Goal: Task Accomplishment & Management: Manage account settings

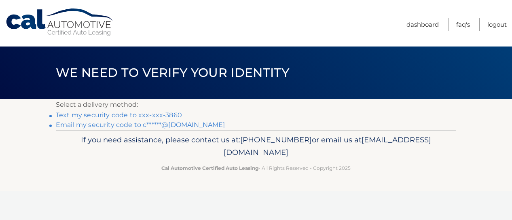
click at [168, 123] on link "Email my security code to c******@gmail.com" at bounding box center [141, 125] width 170 height 8
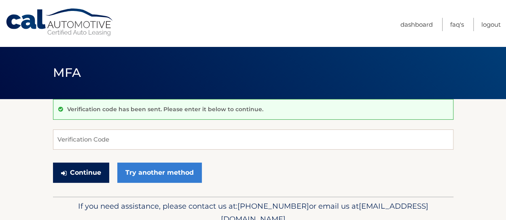
click at [85, 172] on button "Continue" at bounding box center [81, 173] width 56 height 20
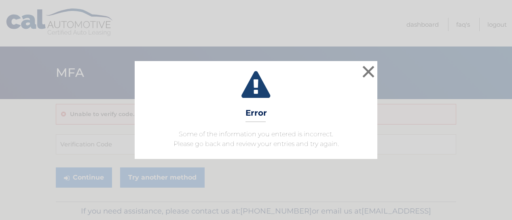
click at [225, 37] on div "× Error Some of the information you entered is incorrect. Please go back and re…" at bounding box center [256, 110] width 512 height 220
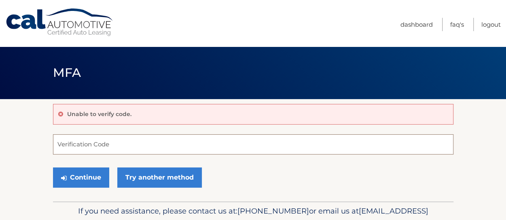
drag, startPoint x: 115, startPoint y: 145, endPoint x: 112, endPoint y: 141, distance: 5.5
click at [115, 145] on input "Verification Code" at bounding box center [253, 144] width 401 height 20
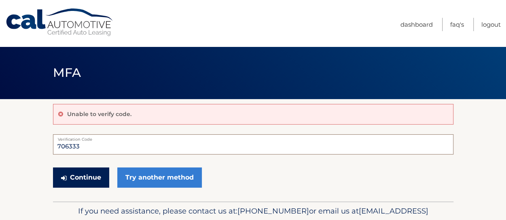
type input "706333"
click at [91, 170] on button "Continue" at bounding box center [81, 178] width 56 height 20
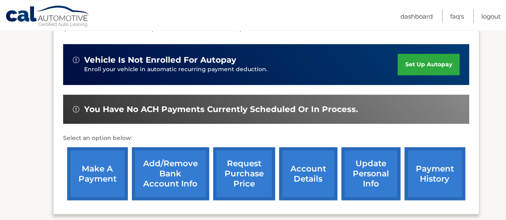
scroll to position [202, 0]
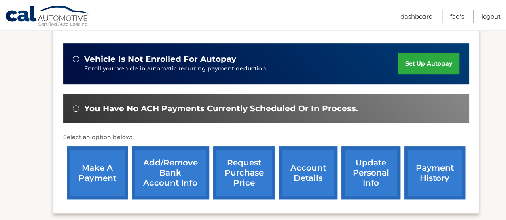
click at [241, 180] on link "request purchase price" at bounding box center [244, 172] width 62 height 53
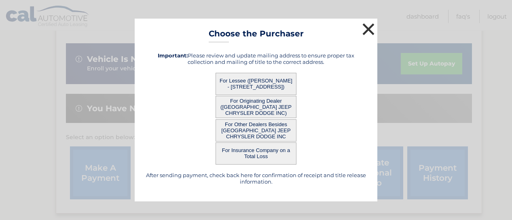
click at [371, 29] on button "×" at bounding box center [369, 29] width 16 height 16
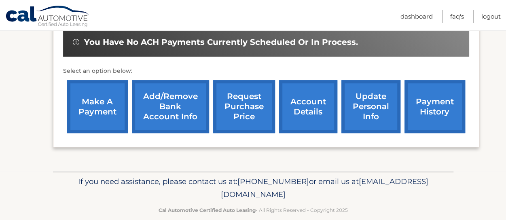
scroll to position [281, 0]
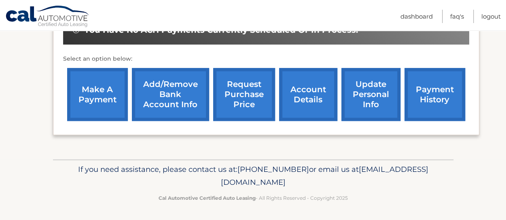
click at [289, 110] on link "account details" at bounding box center [308, 94] width 58 height 53
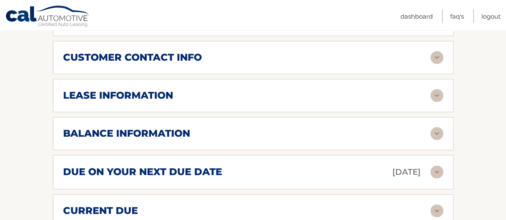
scroll to position [445, 0]
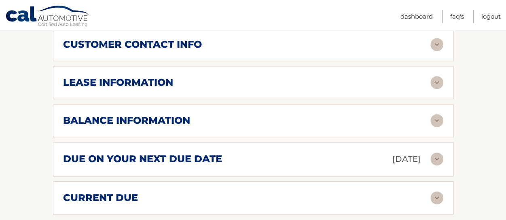
click at [177, 117] on h2 "balance information" at bounding box center [126, 121] width 127 height 12
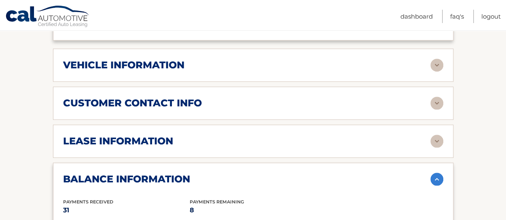
scroll to position [405, 0]
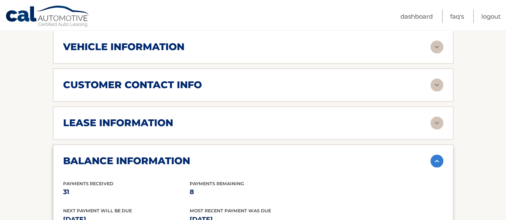
click at [179, 114] on div "lease information Contract Start Date Mar 07, 2023 Term 39 Maturity Date Jun 07…" at bounding box center [253, 122] width 401 height 33
click at [151, 127] on h2 "lease information" at bounding box center [118, 123] width 110 height 12
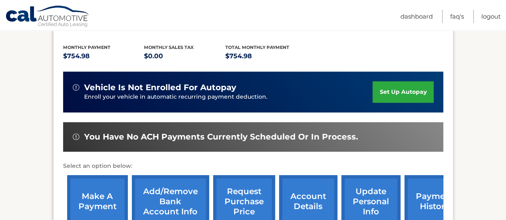
scroll to position [202, 0]
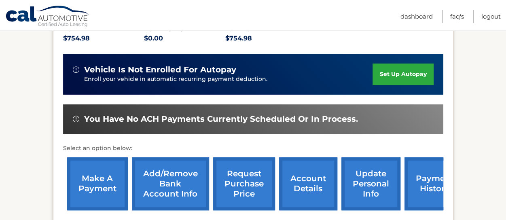
click at [101, 194] on link "make a payment" at bounding box center [97, 183] width 61 height 53
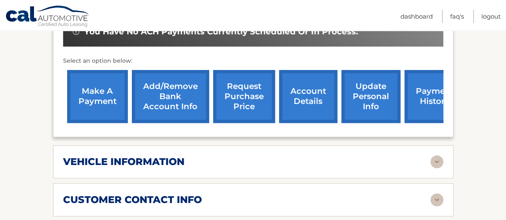
scroll to position [324, 0]
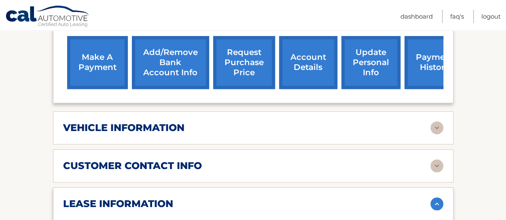
click at [299, 76] on link "account details" at bounding box center [308, 62] width 58 height 53
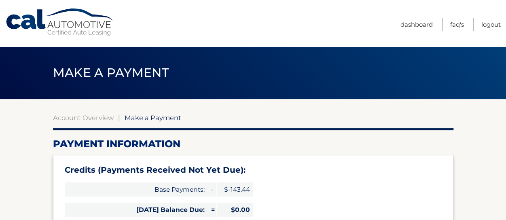
select select "ZmJhYzk0ZGUtYTg3NS00YjNjLWFlM2YtM2UyYzMxNTA3MzQy"
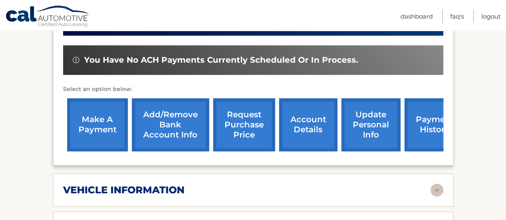
scroll to position [243, 0]
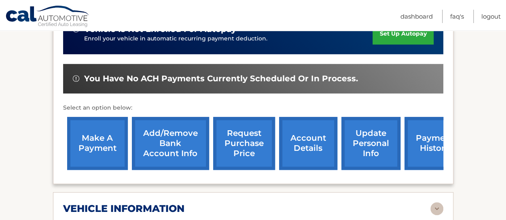
click at [303, 140] on link "account details" at bounding box center [308, 143] width 58 height 53
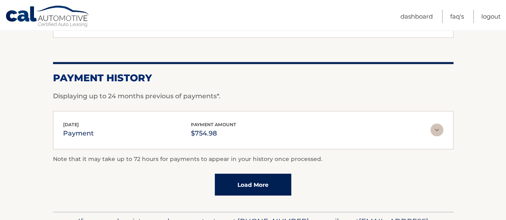
scroll to position [647, 0]
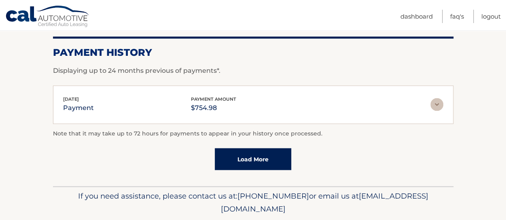
click at [264, 161] on link "Load More" at bounding box center [253, 159] width 76 height 22
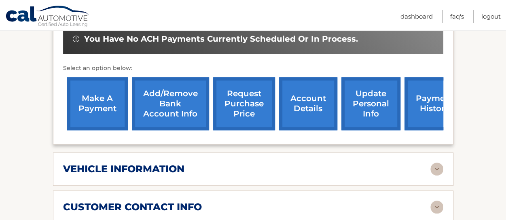
scroll to position [283, 0]
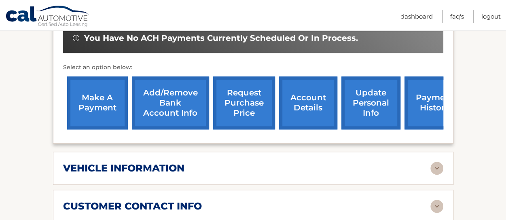
click at [101, 100] on link "make a payment" at bounding box center [97, 102] width 61 height 53
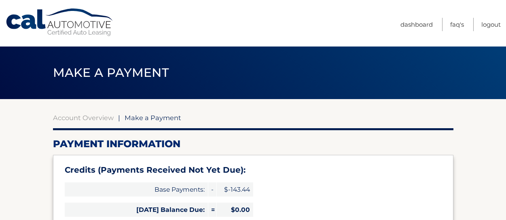
select select "ZmJhYzk0ZGUtYTg3NS00YjNjLWFlM2YtM2UyYzMxNTA3MzQy"
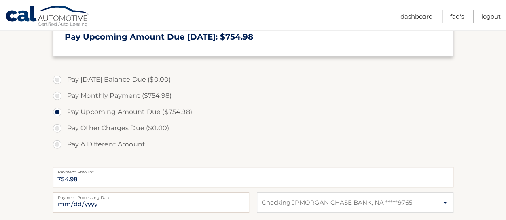
scroll to position [283, 0]
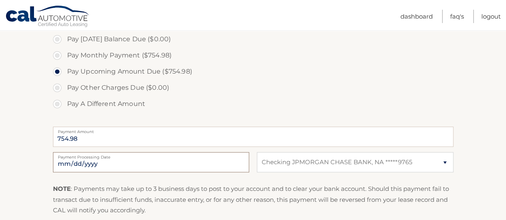
click at [151, 162] on input "2025-10-06" at bounding box center [151, 162] width 196 height 20
type input "2025-10-17"
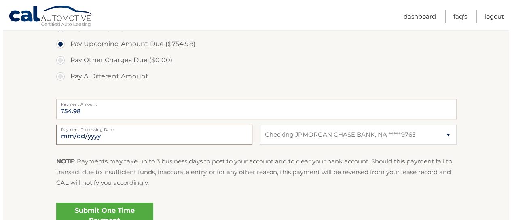
scroll to position [324, 0]
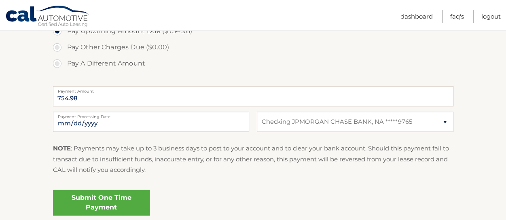
click at [138, 200] on link "Submit One Time Payment" at bounding box center [101, 203] width 97 height 26
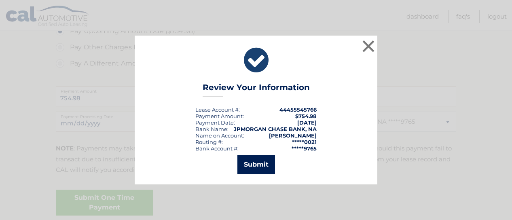
click at [267, 161] on button "Submit" at bounding box center [257, 164] width 38 height 19
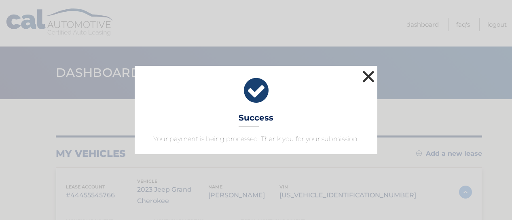
click at [371, 79] on button "×" at bounding box center [369, 76] width 16 height 16
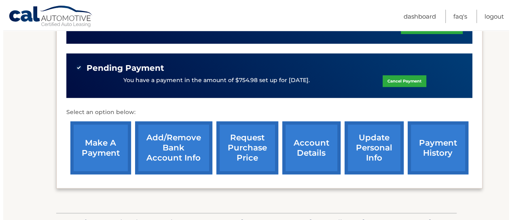
scroll to position [283, 0]
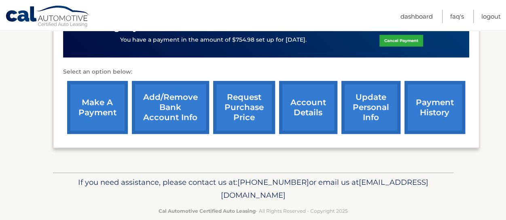
click at [248, 115] on link "request purchase price" at bounding box center [244, 107] width 62 height 53
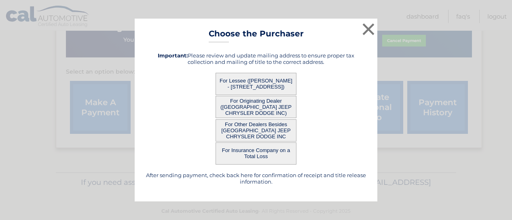
click at [256, 81] on button "For Lessee ([PERSON_NAME] - [STREET_ADDRESS])" at bounding box center [256, 84] width 81 height 22
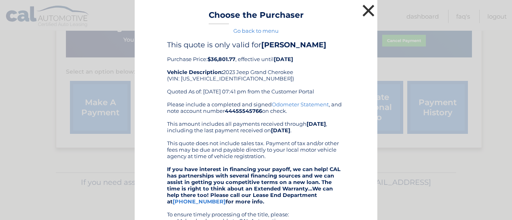
click at [363, 9] on button "×" at bounding box center [369, 10] width 16 height 16
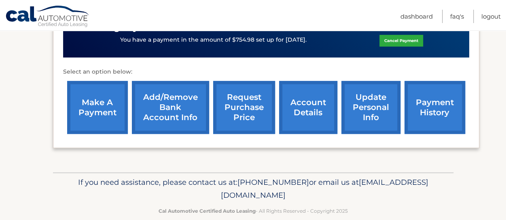
click at [248, 113] on link "request purchase price" at bounding box center [244, 107] width 62 height 53
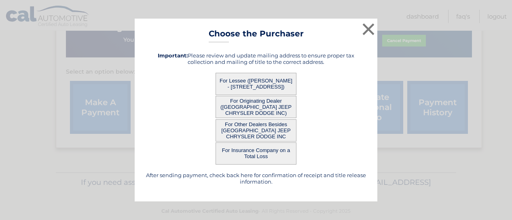
click at [259, 108] on button "For Originating Dealer ([GEOGRAPHIC_DATA] JEEP CHRYSLER DODGE INC)" at bounding box center [256, 107] width 81 height 22
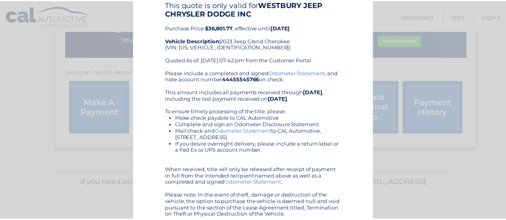
scroll to position [0, 0]
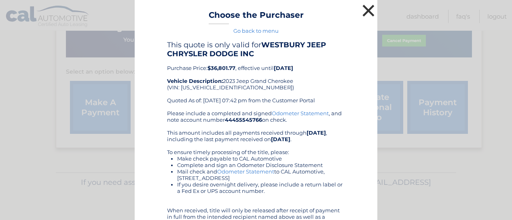
click at [369, 13] on button "×" at bounding box center [369, 10] width 16 height 16
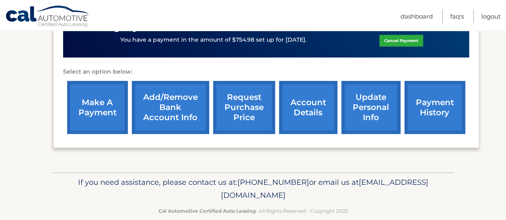
click at [246, 112] on link "request purchase price" at bounding box center [244, 107] width 62 height 53
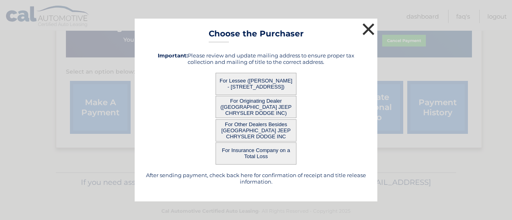
click at [370, 30] on button "×" at bounding box center [369, 29] width 16 height 16
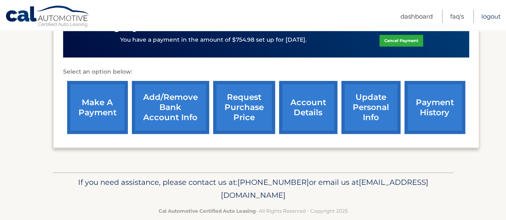
click at [492, 20] on link "Logout" at bounding box center [491, 16] width 19 height 13
